Goal: Information Seeking & Learning: Find specific fact

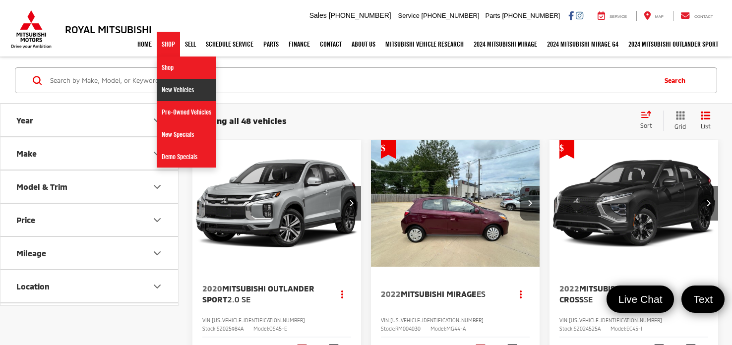
click at [180, 89] on link "New Vehicles" at bounding box center [186, 90] width 59 height 22
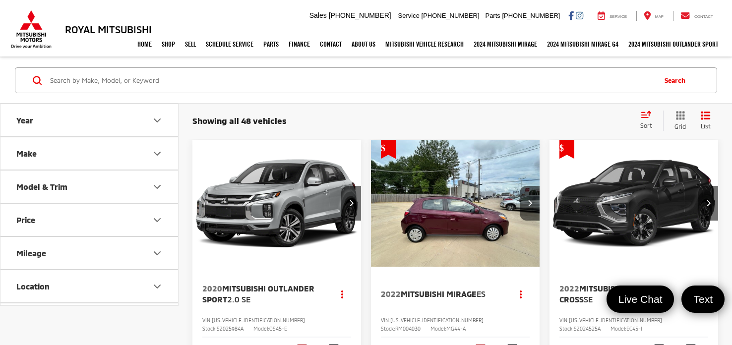
scroll to position [2705, 0]
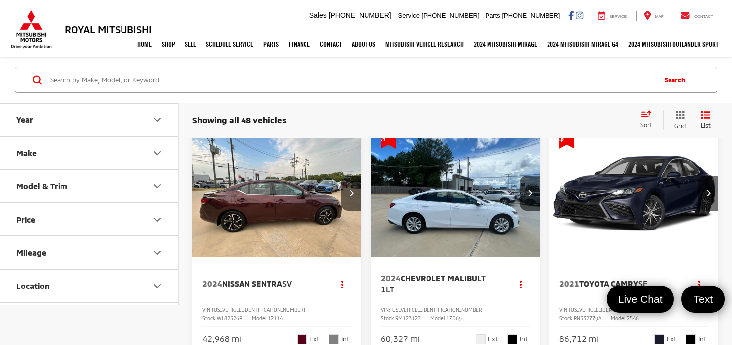
click at [112, 81] on input "Search by Make, Model, or Keyword" at bounding box center [351, 80] width 605 height 24
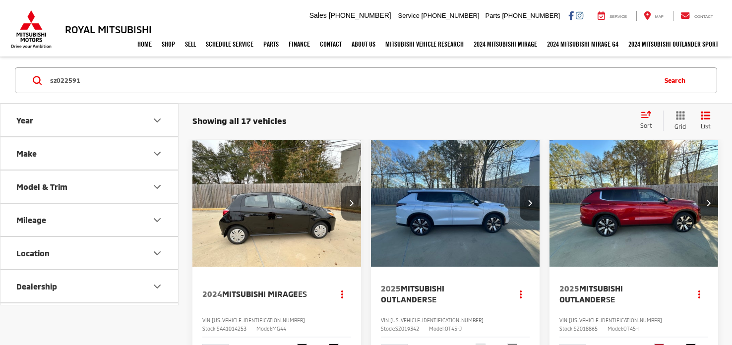
type input "sz022591"
click at [38, 80] on icon at bounding box center [37, 80] width 9 height 9
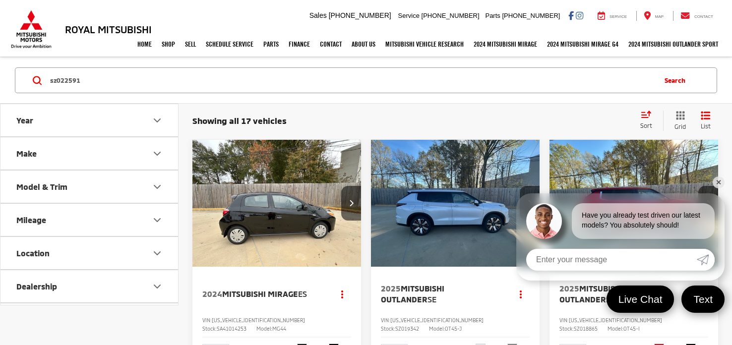
click at [717, 182] on link "✕" at bounding box center [718, 182] width 12 height 12
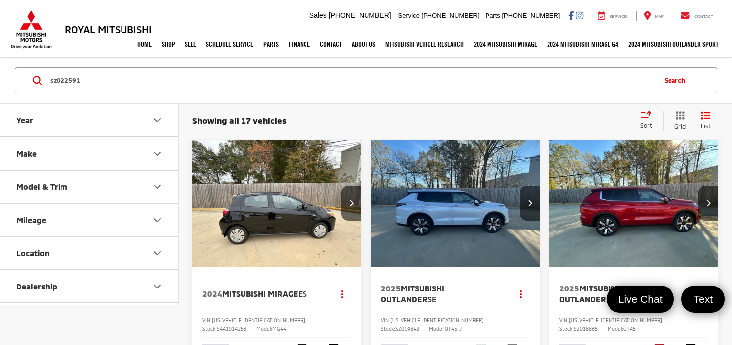
click at [134, 192] on button "Model & Trim" at bounding box center [89, 187] width 178 height 32
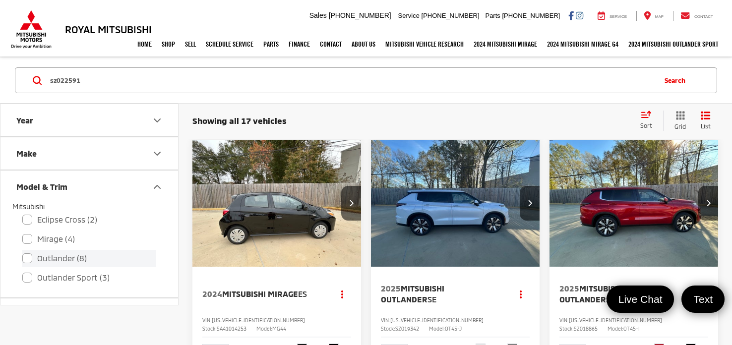
click at [26, 263] on label "Outlander (8)" at bounding box center [89, 258] width 134 height 17
click at [23, 252] on input "Outlander (8)" at bounding box center [22, 252] width 0 height 0
checkbox input "true"
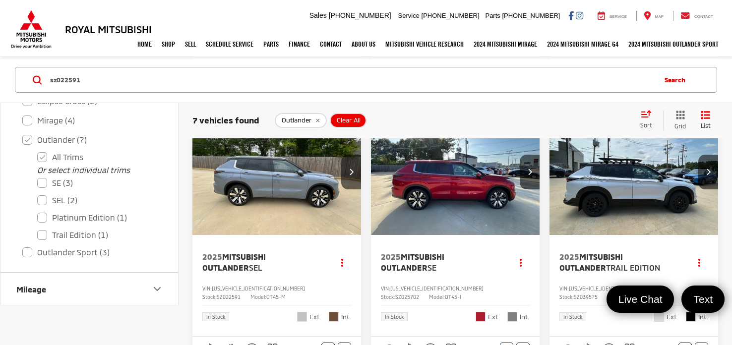
scroll to position [557, 0]
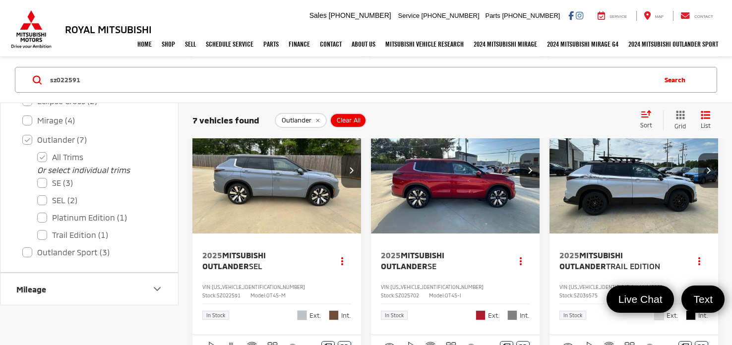
click at [240, 292] on span "SZ022591" at bounding box center [229, 295] width 24 height 6
